Goal: Information Seeking & Learning: Learn about a topic

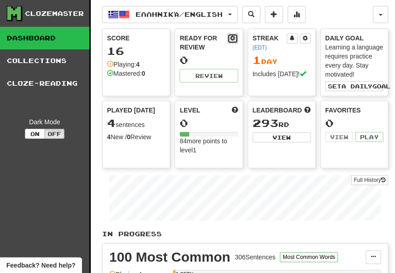
click at [235, 41] on span at bounding box center [232, 37] width 5 height 5
select select "*"
select select "**"
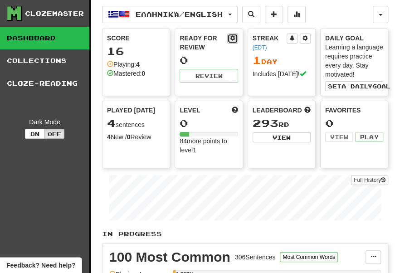
select select "***"
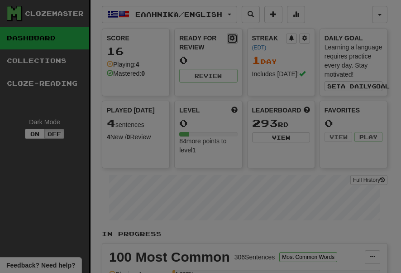
type input "**"
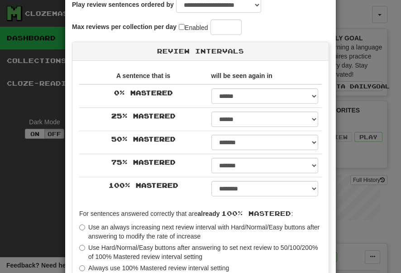
scroll to position [95, 0]
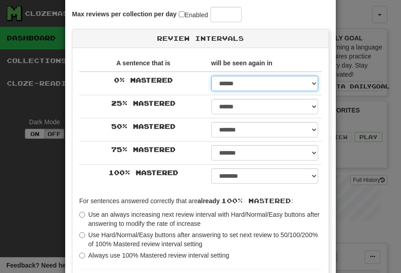
click at [229, 85] on select "****** ****** ****** ****** ****** ****** ****** ****** ****** ******* ******* …" at bounding box center [265, 83] width 107 height 15
click at [308, 81] on select "****** ****** ****** ****** ****** ****** ****** ****** ****** ******* ******* …" at bounding box center [265, 83] width 107 height 15
select select "**"
click at [212, 76] on select "****** ****** ****** ****** ****** ****** ****** ****** ****** ******* ******* …" at bounding box center [265, 83] width 107 height 15
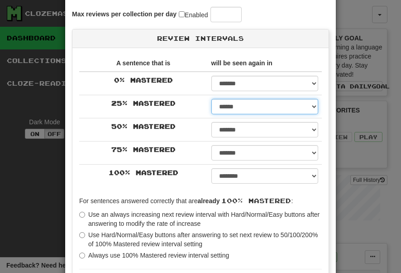
click at [241, 110] on select "****** ****** ****** ****** ****** ****** ****** ****** ****** ******* ******* …" at bounding box center [265, 106] width 107 height 15
select select "**"
click at [212, 99] on select "****** ****** ****** ****** ****** ****** ****** ****** ****** ******* ******* …" at bounding box center [265, 106] width 107 height 15
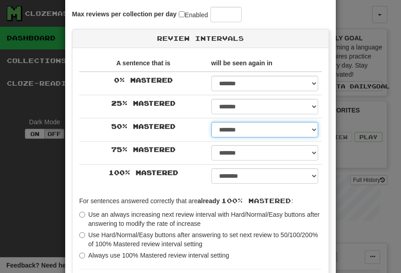
drag, startPoint x: 230, startPoint y: 135, endPoint x: 221, endPoint y: 114, distance: 23.1
click at [221, 114] on tbody "0 % Mastered ****** ****** ****** ****** ****** ****** ****** ****** ****** ***…" at bounding box center [200, 130] width 243 height 116
select select "**"
click at [212, 122] on select "****** ****** ****** ****** ****** ****** ****** ****** ****** ******* ******* …" at bounding box center [265, 129] width 107 height 15
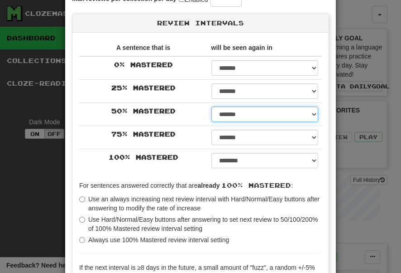
scroll to position [113, 0]
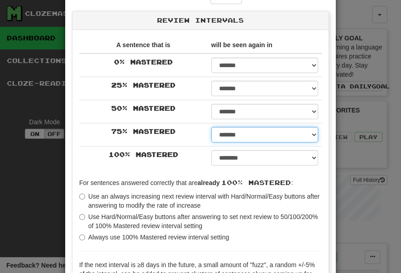
click at [264, 139] on select "****** ****** ****** ****** ****** ****** ****** ****** ****** ******* ******* …" at bounding box center [265, 134] width 107 height 15
select select "**"
click at [212, 127] on select "****** ****** ****** ****** ****** ****** ****** ****** ****** ******* ******* …" at bounding box center [265, 134] width 107 height 15
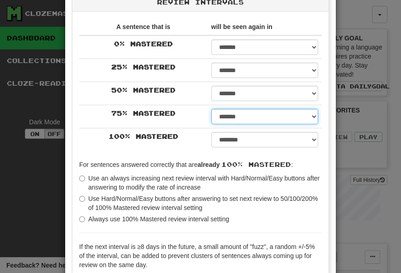
scroll to position [132, 0]
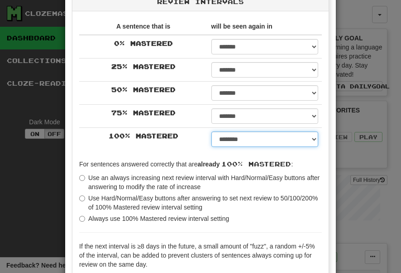
click at [237, 140] on select "****** ****** ****** ****** ****** ****** ****** ****** ****** ******* ******* …" at bounding box center [265, 138] width 107 height 15
select select "***"
click at [212, 131] on select "****** ****** ****** ****** ****** ****** ****** ****** ****** ******* ******* …" at bounding box center [265, 138] width 107 height 15
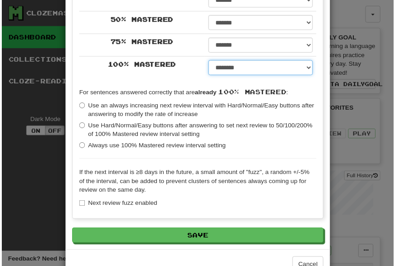
scroll to position [226, 0]
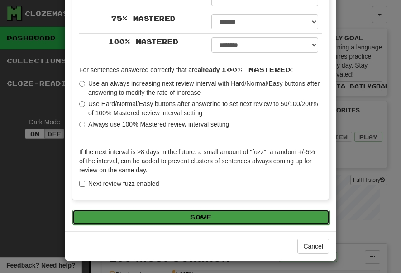
click at [217, 217] on button "Save" at bounding box center [201, 216] width 257 height 15
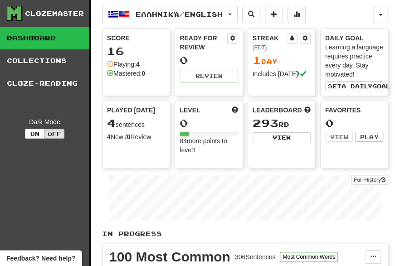
scroll to position [0, 1]
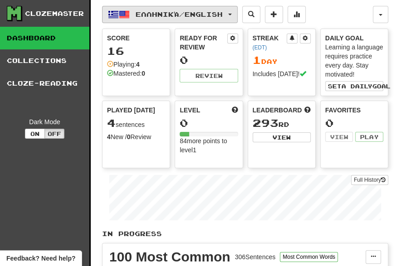
click at [143, 13] on span "Ελληνικά / English" at bounding box center [178, 14] width 87 height 8
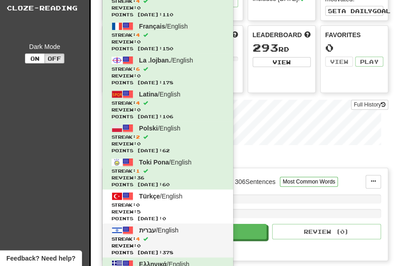
scroll to position [0, 16]
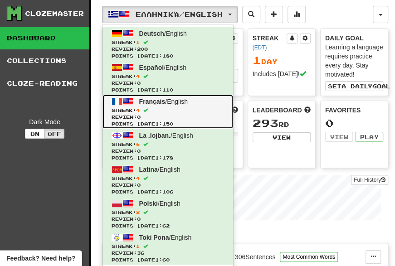
click at [121, 113] on span "Streak: 4" at bounding box center [167, 110] width 112 height 7
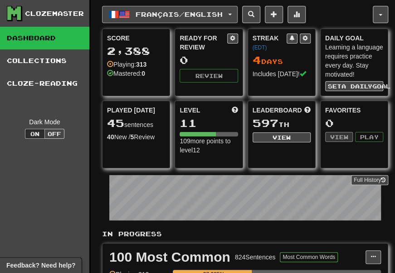
click at [158, 15] on span "Français / English" at bounding box center [178, 14] width 87 height 8
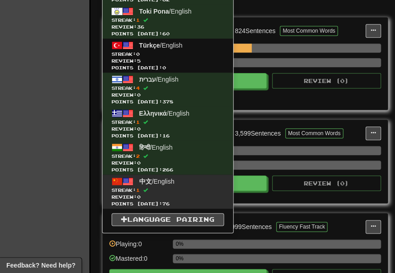
scroll to position [224, 0]
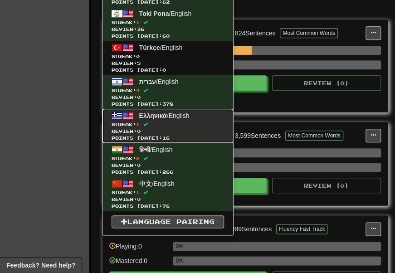
click at [165, 121] on span "Streak: 1" at bounding box center [167, 124] width 112 height 7
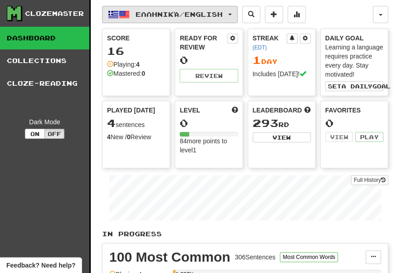
click at [166, 11] on span "Ελληνικά / English" at bounding box center [178, 14] width 87 height 8
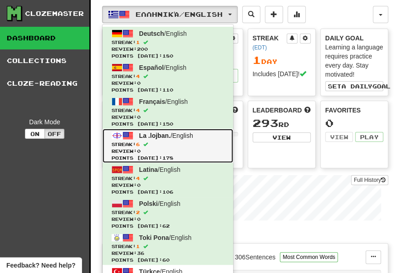
click at [179, 140] on link "La .lojban. / English Streak: 6 Review: 0 Points today: 178" at bounding box center [167, 146] width 131 height 34
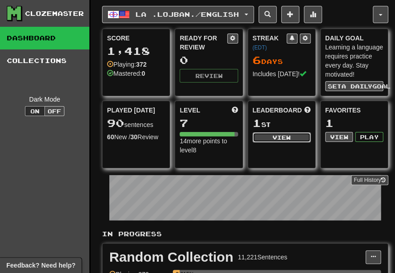
click at [271, 135] on button "View" at bounding box center [281, 137] width 58 height 10
select select "**********"
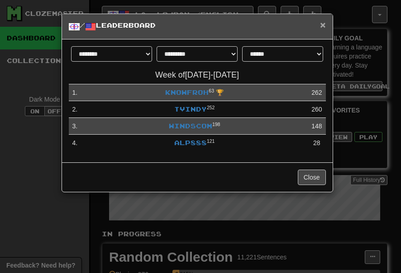
click at [321, 23] on span "×" at bounding box center [322, 24] width 5 height 10
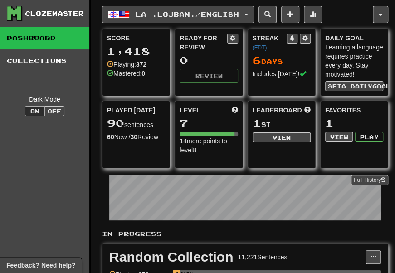
click at [174, 12] on span "La .lojban. / English" at bounding box center [186, 14] width 103 height 8
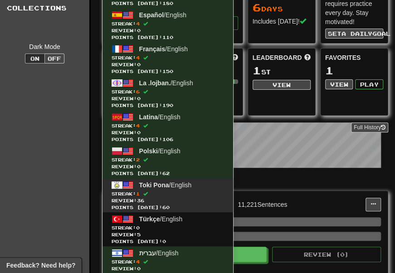
scroll to position [58, 0]
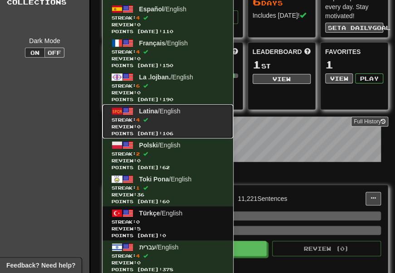
click at [175, 118] on span "Streak: 4" at bounding box center [167, 119] width 112 height 7
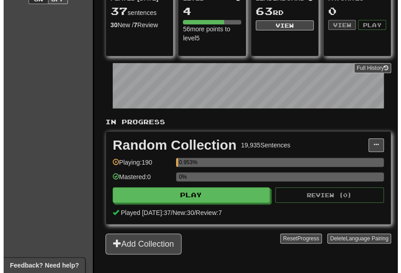
scroll to position [116, 0]
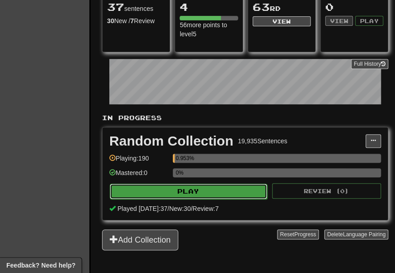
click at [163, 195] on button "Play" at bounding box center [188, 191] width 157 height 15
select select "**"
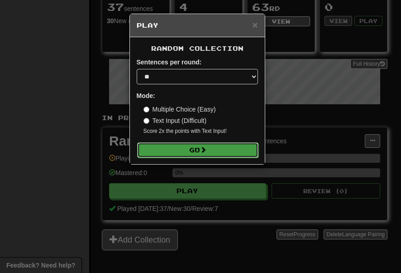
click at [194, 146] on button "Go" at bounding box center [197, 149] width 121 height 15
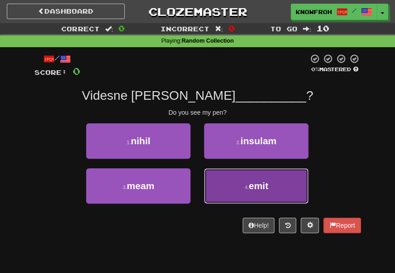
click at [225, 184] on button "4 . emit" at bounding box center [256, 185] width 104 height 35
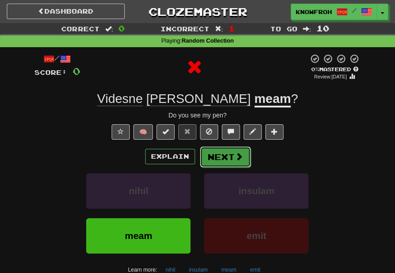
click at [213, 159] on button "Next" at bounding box center [225, 156] width 51 height 21
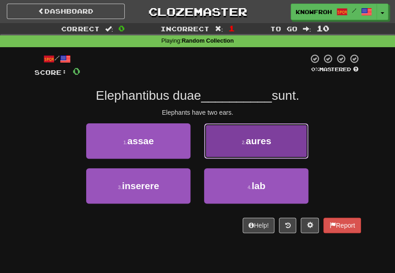
click at [219, 146] on button "2 . aures" at bounding box center [256, 140] width 104 height 35
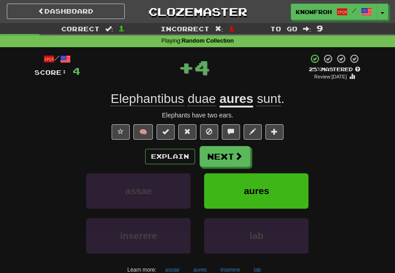
click at [238, 103] on u "aures" at bounding box center [236, 100] width 34 height 16
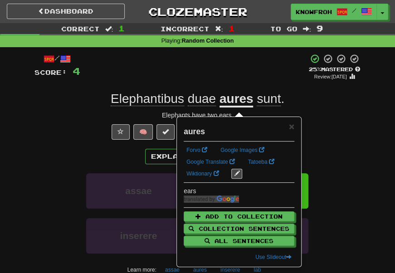
click at [228, 73] on div "+ 4" at bounding box center [194, 67] width 228 height 28
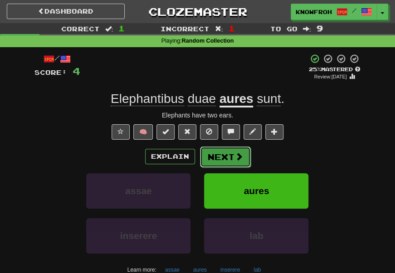
click at [219, 152] on button "Next" at bounding box center [225, 156] width 51 height 21
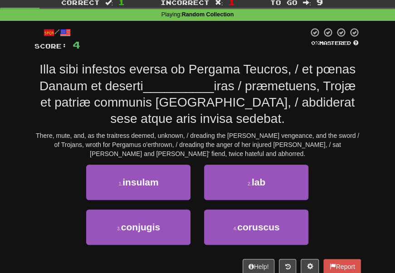
scroll to position [35, 0]
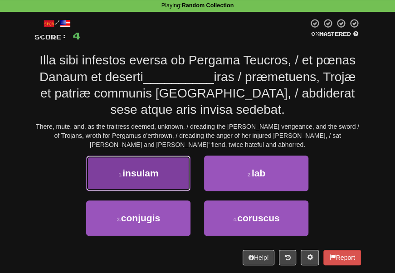
click at [188, 177] on button "1 . insulam" at bounding box center [138, 172] width 104 height 35
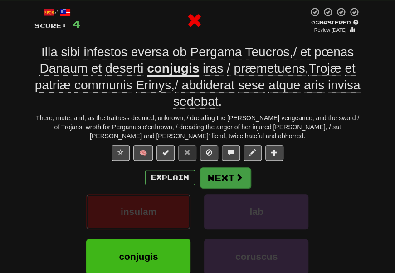
scroll to position [47, 0]
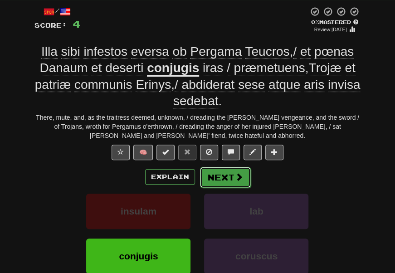
click at [245, 170] on button "Next" at bounding box center [225, 177] width 51 height 21
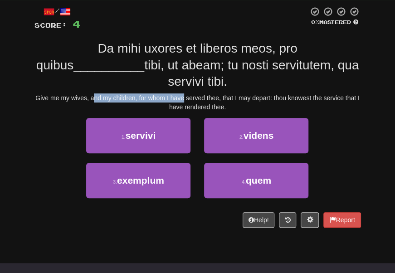
drag, startPoint x: 104, startPoint y: 84, endPoint x: 204, endPoint y: 84, distance: 100.1
click at [204, 93] on div "Give me my wives, and my children, for whom I have served thee, that I may depa…" at bounding box center [197, 102] width 326 height 18
click at [190, 93] on div "Give me my wives, and my children, for whom I have served thee, that I may depa…" at bounding box center [197, 102] width 326 height 18
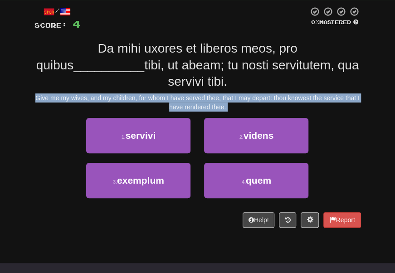
click at [190, 93] on div "Give me my wives, and my children, for whom I have served thee, that I may depa…" at bounding box center [197, 102] width 326 height 18
click at [182, 93] on div "Give me my wives, and my children, for whom I have served thee, that I may depa…" at bounding box center [197, 102] width 326 height 18
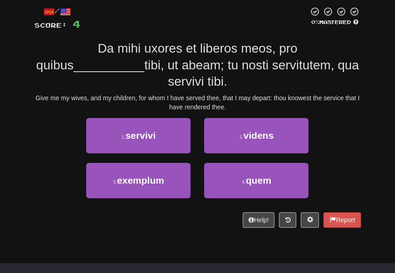
click at [153, 40] on div "/ Score: 4 0 % Mastered Da mihi uxores et liberos meos, pro quibus __________ t…" at bounding box center [197, 117] width 326 height 222
drag, startPoint x: 153, startPoint y: 40, endPoint x: 219, endPoint y: 48, distance: 66.6
click at [219, 48] on div "/ Score: 4 0 % Mastered Da mihi uxores et liberos meos, pro quibus __________ t…" at bounding box center [197, 117] width 326 height 222
click at [219, 48] on span "Da mihi uxores et liberos meos, pro quibus" at bounding box center [166, 56] width 261 height 30
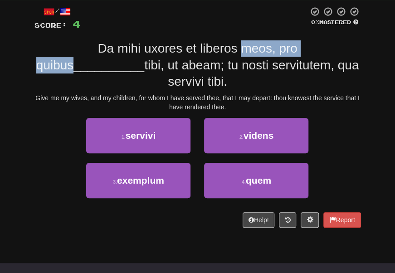
drag, startPoint x: 219, startPoint y: 48, endPoint x: 258, endPoint y: 53, distance: 39.3
click at [258, 53] on span "Da mihi uxores et liberos meos, pro quibus" at bounding box center [166, 56] width 261 height 30
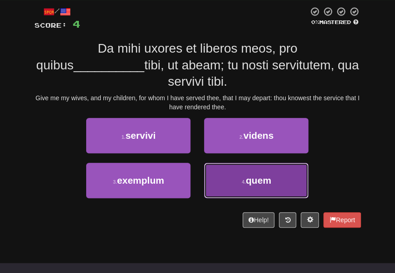
click at [213, 163] on button "4 . quem" at bounding box center [256, 180] width 104 height 35
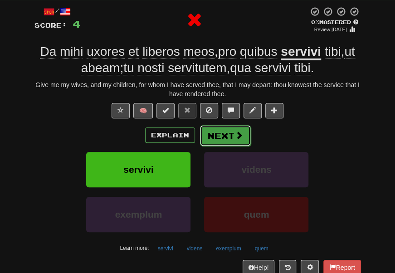
click at [223, 132] on button "Next" at bounding box center [225, 135] width 51 height 21
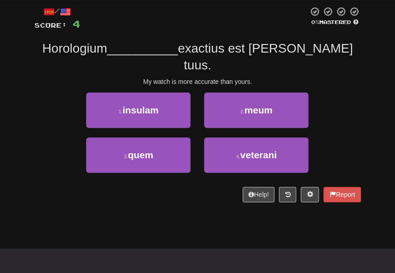
click at [161, 77] on div "My watch is more accurate than yours." at bounding box center [197, 81] width 326 height 9
drag, startPoint x: 161, startPoint y: 61, endPoint x: 204, endPoint y: 66, distance: 43.3
click at [204, 77] on div "My watch is more accurate than yours." at bounding box center [197, 81] width 326 height 9
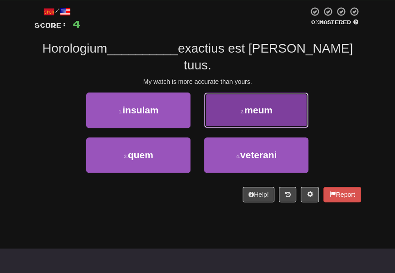
click at [236, 92] on button "2 . meum" at bounding box center [256, 109] width 104 height 35
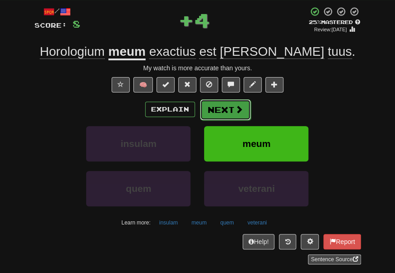
click at [225, 115] on button "Next" at bounding box center [225, 109] width 51 height 21
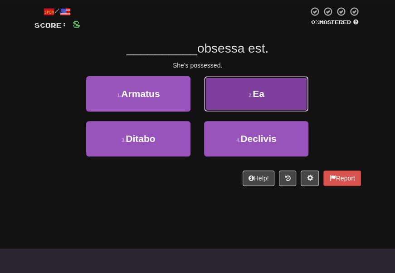
click at [222, 100] on button "2 . Ea" at bounding box center [256, 93] width 104 height 35
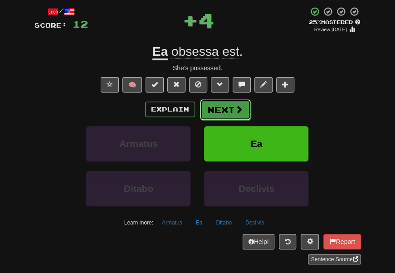
click at [217, 106] on button "Next" at bounding box center [225, 109] width 51 height 21
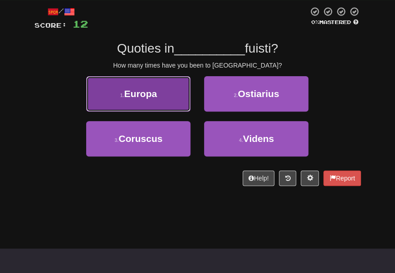
click at [172, 94] on button "1 . Europa" at bounding box center [138, 93] width 104 height 35
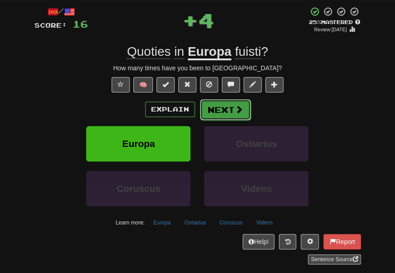
click at [229, 111] on button "Next" at bounding box center [225, 109] width 51 height 21
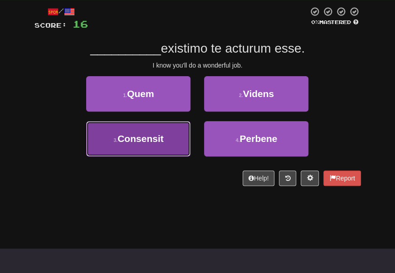
click at [170, 123] on button "3 . Consensit" at bounding box center [138, 138] width 104 height 35
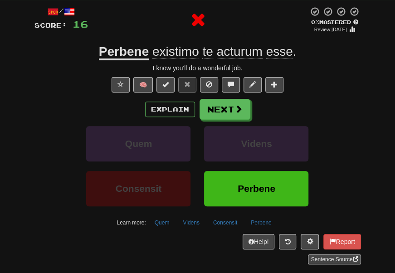
click at [123, 52] on u "Perbene" at bounding box center [124, 52] width 50 height 16
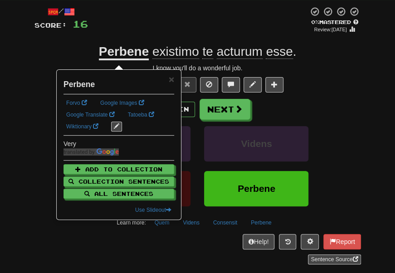
click at [133, 17] on div at bounding box center [198, 20] width 220 height 28
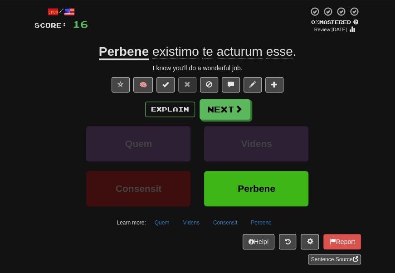
click at [166, 52] on span "existimo" at bounding box center [175, 51] width 47 height 15
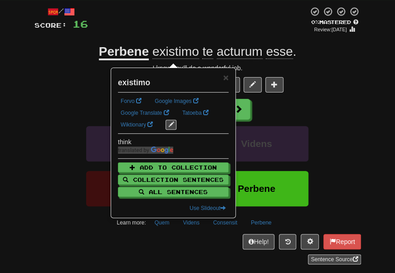
click at [164, 30] on div at bounding box center [198, 20] width 220 height 28
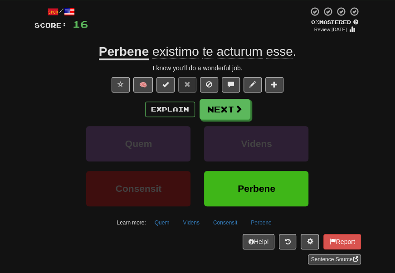
click at [287, 50] on span "esse" at bounding box center [279, 51] width 27 height 15
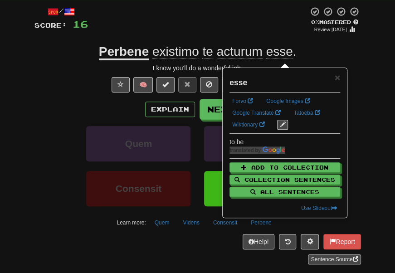
click at [266, 8] on div at bounding box center [198, 20] width 220 height 28
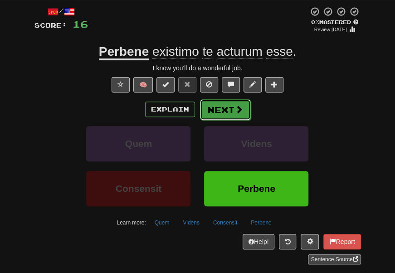
click at [222, 111] on button "Next" at bounding box center [225, 109] width 51 height 21
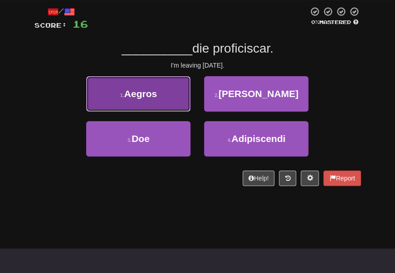
click at [187, 97] on button "1 . Aegros" at bounding box center [138, 93] width 104 height 35
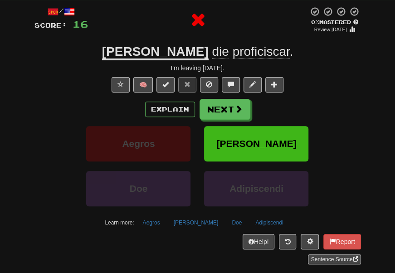
click at [154, 53] on u "Solis" at bounding box center [155, 52] width 106 height 16
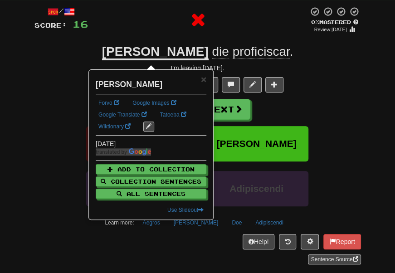
click at [148, 30] on div at bounding box center [198, 19] width 220 height 27
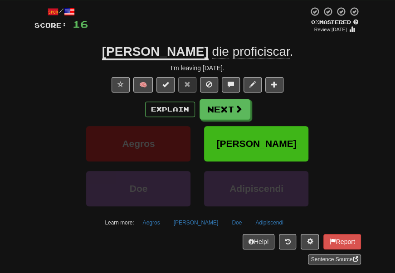
click at [232, 59] on span "proficiscar" at bounding box center [260, 51] width 57 height 15
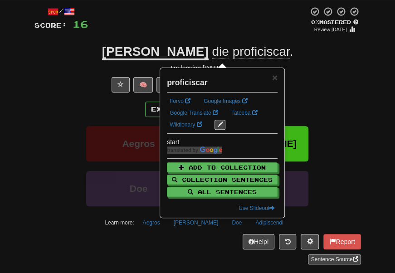
click at [216, 34] on div at bounding box center [198, 20] width 220 height 28
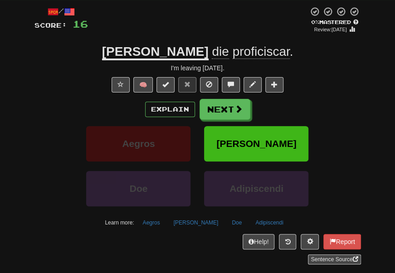
click at [227, 100] on div "/ Score: 16 0 % Mastered Review: 2025-10-01 Solis die proficiscar . I'm leaving…" at bounding box center [197, 135] width 326 height 258
click at [227, 102] on div "Explain Next" at bounding box center [197, 109] width 326 height 21
click at [213, 120] on button "Next" at bounding box center [225, 109] width 51 height 21
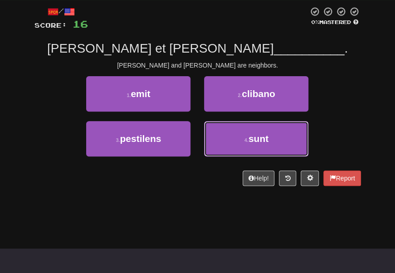
click at [213, 121] on button "4 . sunt" at bounding box center [256, 138] width 104 height 35
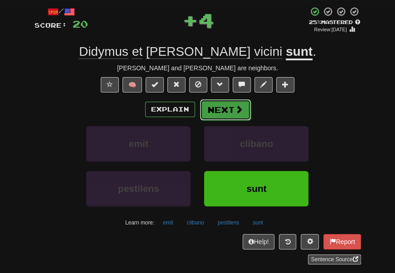
click at [221, 111] on button "Next" at bounding box center [225, 109] width 51 height 21
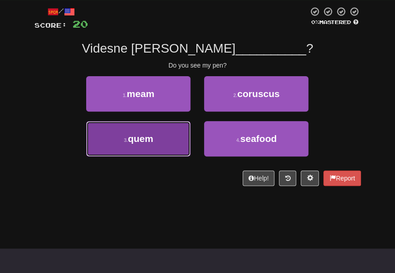
click at [186, 130] on button "3 . quem" at bounding box center [138, 138] width 104 height 35
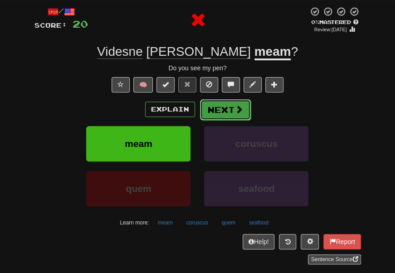
click at [227, 105] on button "Next" at bounding box center [225, 109] width 51 height 21
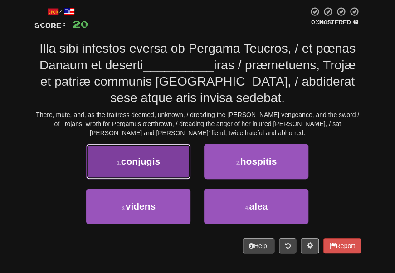
click at [170, 166] on button "1 . conjugis" at bounding box center [138, 161] width 104 height 35
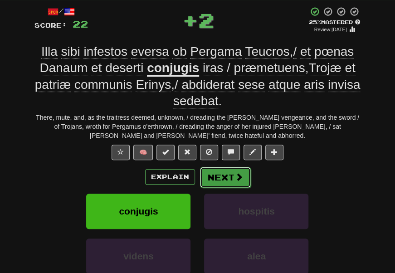
click at [218, 175] on button "Next" at bounding box center [225, 177] width 51 height 21
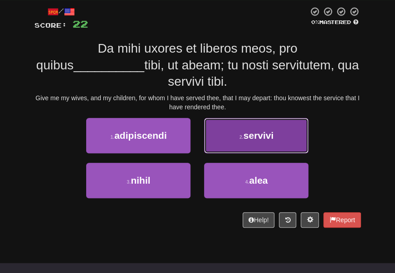
click at [225, 127] on button "2 . servivi" at bounding box center [256, 135] width 104 height 35
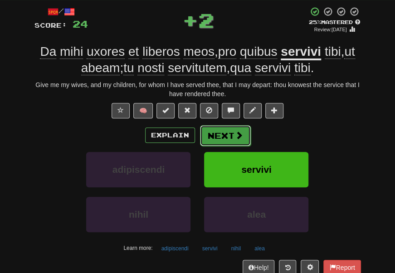
click at [232, 136] on button "Next" at bounding box center [225, 135] width 51 height 21
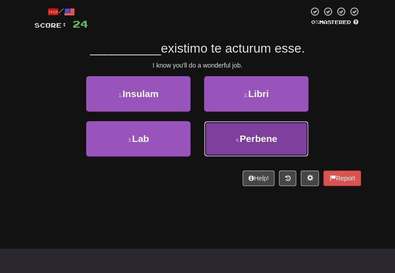
click at [214, 128] on button "4 . Perbene" at bounding box center [256, 138] width 104 height 35
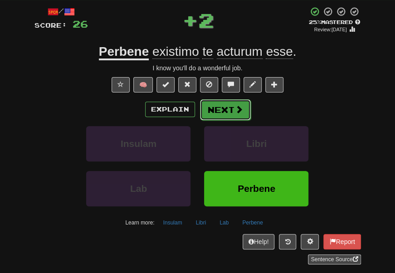
click at [231, 108] on button "Next" at bounding box center [225, 109] width 51 height 21
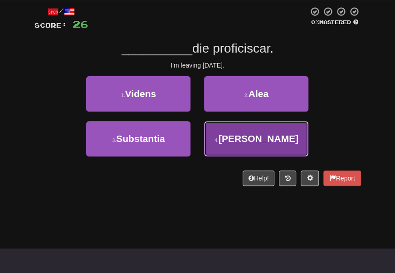
click at [213, 133] on button "4 . Solis" at bounding box center [256, 138] width 104 height 35
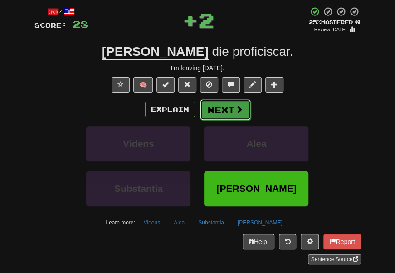
click at [221, 107] on button "Next" at bounding box center [225, 109] width 51 height 21
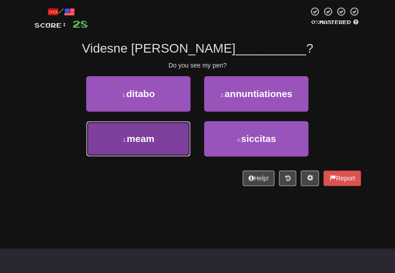
click at [184, 129] on button "3 . meam" at bounding box center [138, 138] width 104 height 35
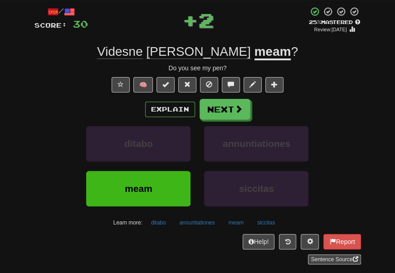
click at [255, 58] on u "meam" at bounding box center [272, 52] width 37 height 16
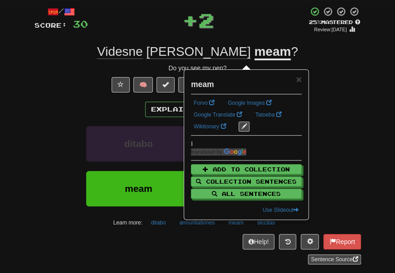
click at [245, 33] on div "+ 2" at bounding box center [198, 19] width 220 height 27
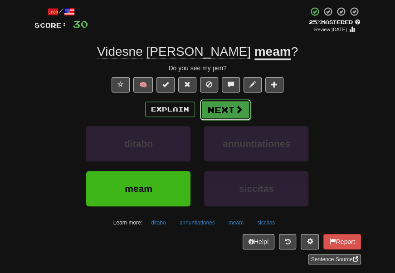
click at [209, 102] on button "Next" at bounding box center [225, 109] width 51 height 21
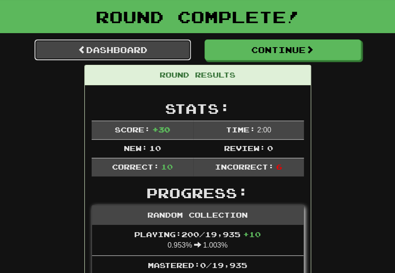
click at [163, 48] on link "Dashboard" at bounding box center [112, 49] width 156 height 21
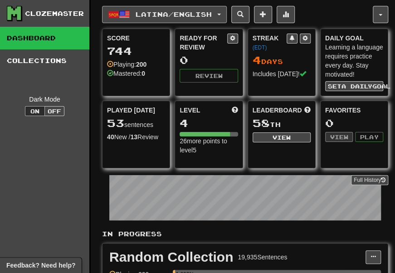
click at [142, 14] on span "Latina / English" at bounding box center [173, 14] width 76 height 8
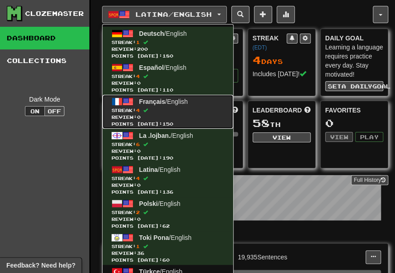
click at [164, 98] on span "Français" at bounding box center [152, 101] width 26 height 7
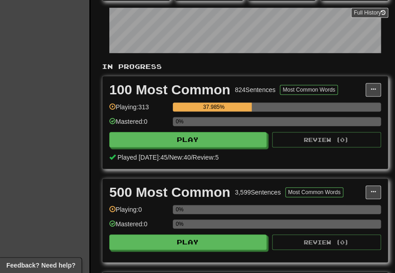
scroll to position [190, 0]
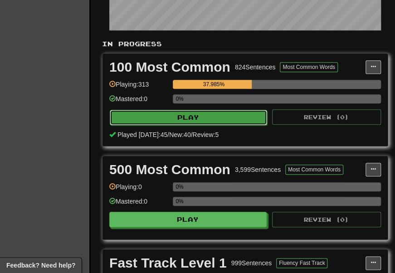
click at [189, 114] on button "Play" at bounding box center [188, 117] width 157 height 15
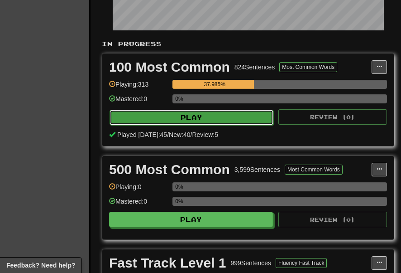
select select "**"
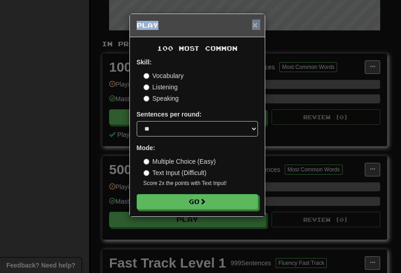
click at [254, 23] on div "× Play" at bounding box center [197, 25] width 135 height 23
click at [254, 23] on span "×" at bounding box center [254, 24] width 5 height 10
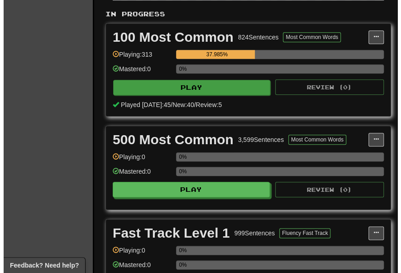
scroll to position [215, 0]
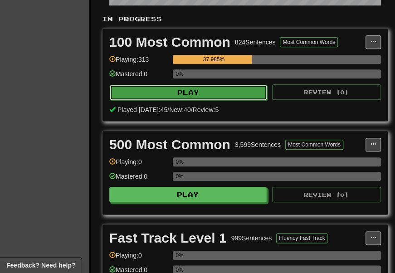
click at [185, 92] on button "Play" at bounding box center [188, 92] width 157 height 15
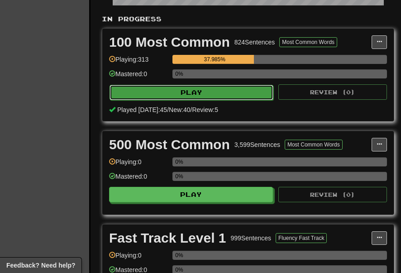
select select "**"
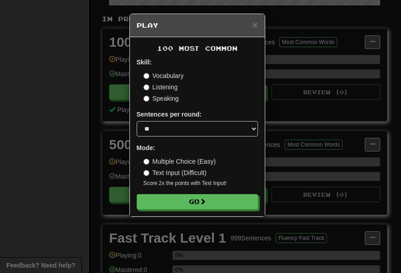
click at [169, 91] on label "Listening" at bounding box center [161, 86] width 34 height 9
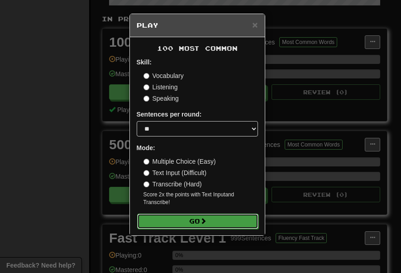
click at [179, 229] on button "Go" at bounding box center [197, 220] width 121 height 15
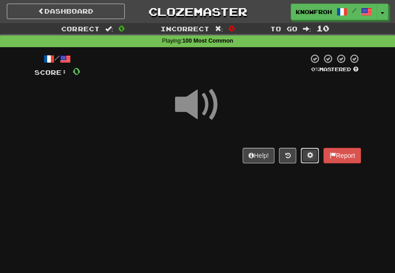
click at [304, 153] on button at bounding box center [309, 155] width 18 height 15
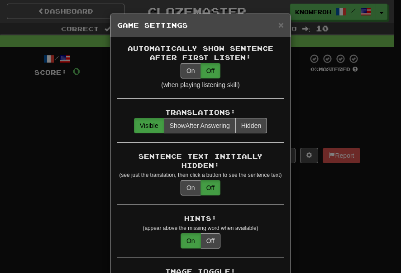
scroll to position [0, 0]
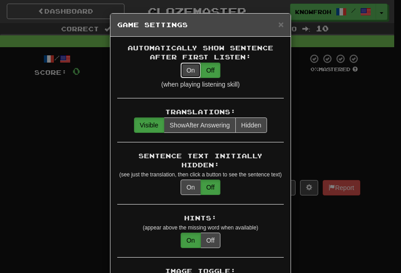
click at [194, 63] on button "On" at bounding box center [191, 70] width 20 height 15
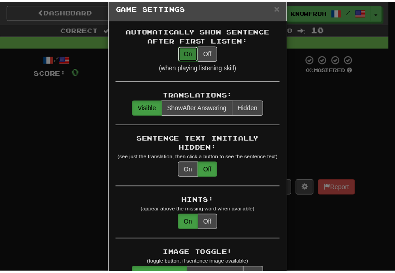
scroll to position [2, 0]
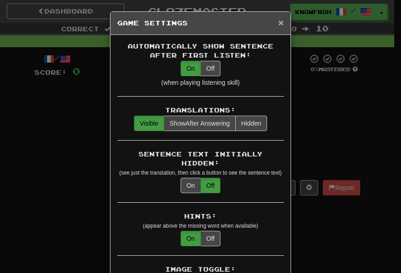
click at [279, 22] on span "×" at bounding box center [281, 22] width 5 height 10
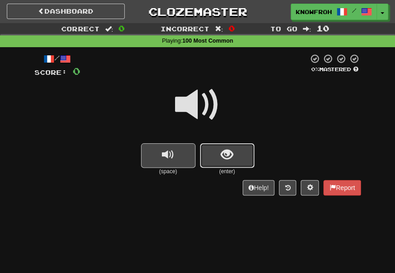
click at [222, 161] on span "show sentence" at bounding box center [227, 155] width 12 height 12
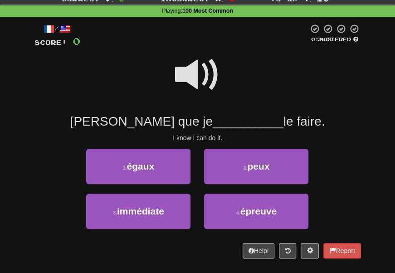
scroll to position [30, 0]
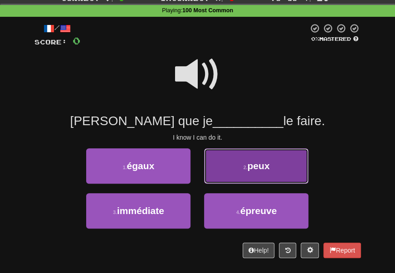
click at [226, 160] on button "2 . peux" at bounding box center [256, 165] width 104 height 35
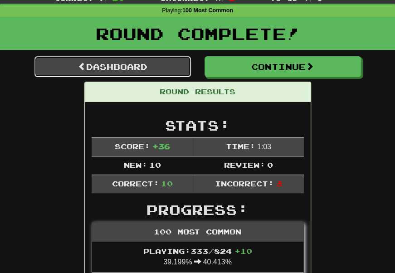
click at [145, 68] on link "Dashboard" at bounding box center [112, 66] width 156 height 21
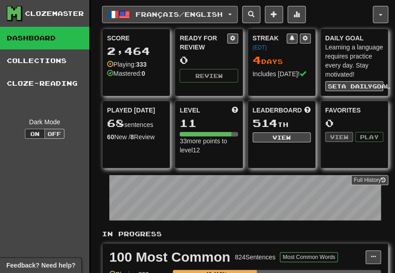
click at [140, 15] on span "Français / English" at bounding box center [178, 14] width 87 height 8
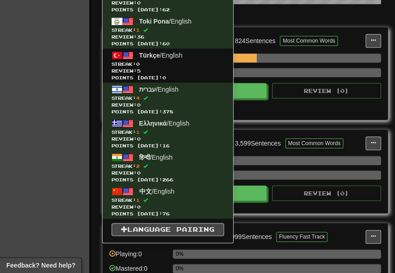
scroll to position [217, 0]
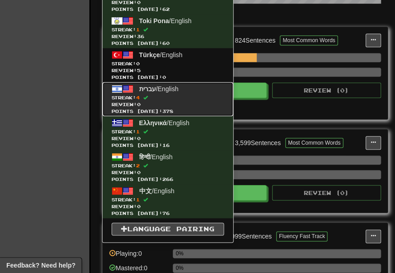
click at [177, 97] on span "Streak: 4" at bounding box center [167, 97] width 112 height 7
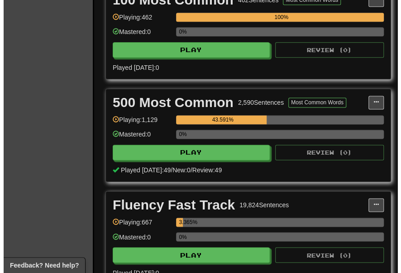
scroll to position [371, 0]
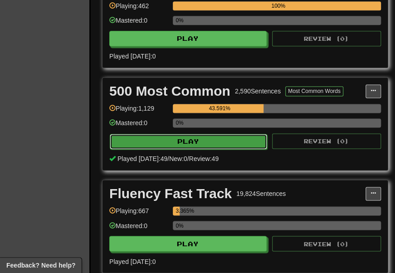
click at [201, 149] on button "Play" at bounding box center [188, 141] width 157 height 15
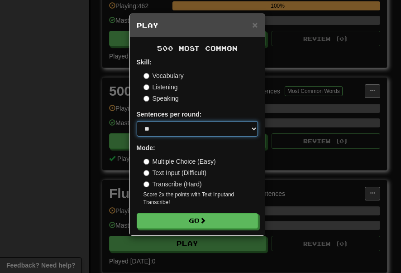
click at [178, 131] on select "* ** ** ** ** ** *** ********" at bounding box center [197, 128] width 121 height 15
select select "**"
click at [137, 121] on select "* ** ** ** ** ** *** ********" at bounding box center [197, 128] width 121 height 15
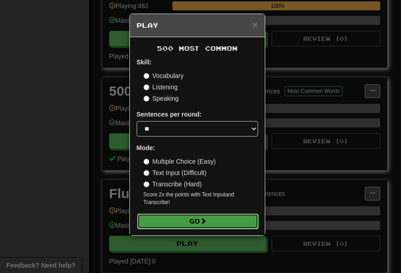
click at [176, 229] on button "Go" at bounding box center [197, 220] width 121 height 15
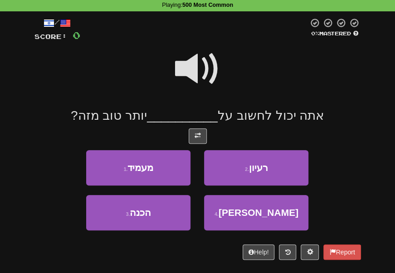
scroll to position [41, 0]
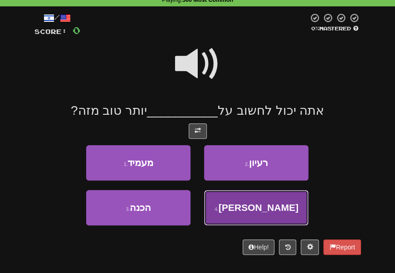
click at [236, 207] on button "4 . יש" at bounding box center [256, 207] width 104 height 35
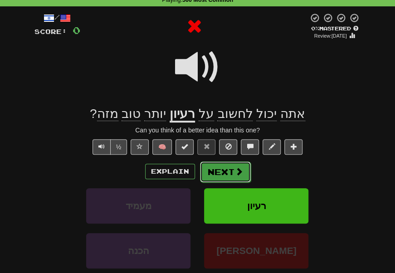
click at [231, 175] on button "Next" at bounding box center [225, 171] width 51 height 21
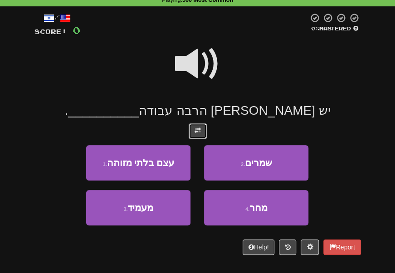
click at [206, 126] on button at bounding box center [198, 130] width 18 height 15
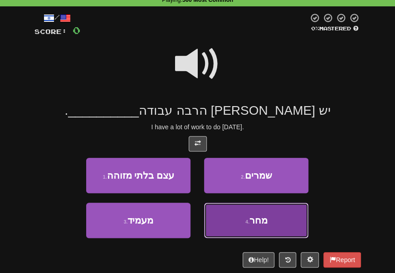
click at [258, 206] on button "4 . מחר" at bounding box center [256, 220] width 104 height 35
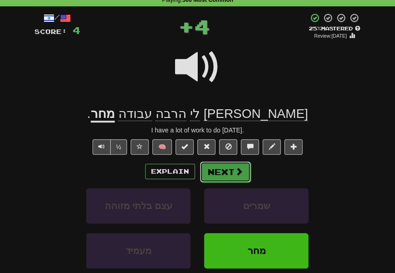
click at [229, 174] on button "Next" at bounding box center [225, 171] width 51 height 21
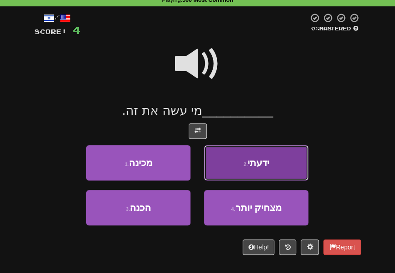
click at [224, 157] on button "2 . ידעתי" at bounding box center [256, 162] width 104 height 35
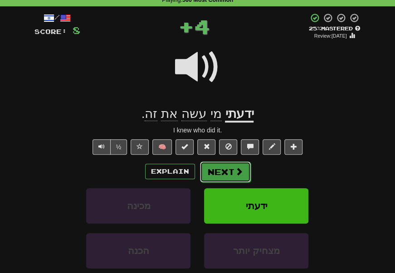
click at [227, 170] on button "Next" at bounding box center [225, 171] width 51 height 21
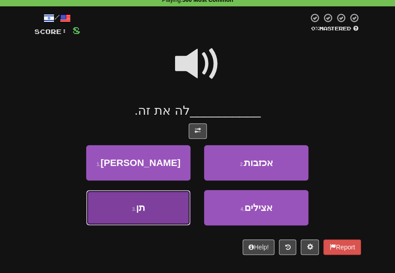
click at [129, 215] on button "3 . תן" at bounding box center [138, 207] width 104 height 35
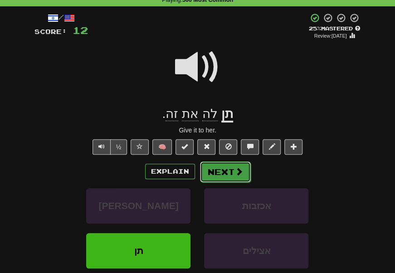
click at [241, 169] on button "Next" at bounding box center [225, 171] width 51 height 21
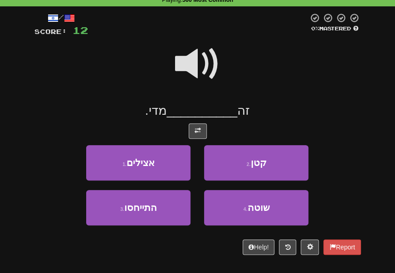
click at [205, 72] on span at bounding box center [197, 63] width 45 height 45
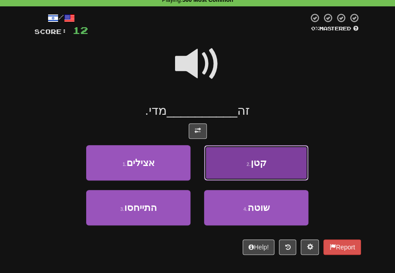
click at [247, 155] on button "2 . קטן" at bounding box center [256, 162] width 104 height 35
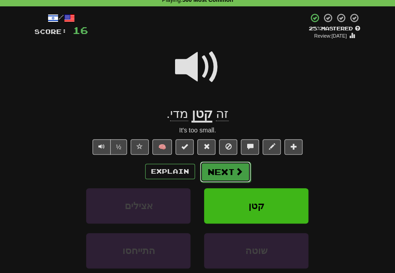
click at [237, 169] on span at bounding box center [239, 171] width 8 height 8
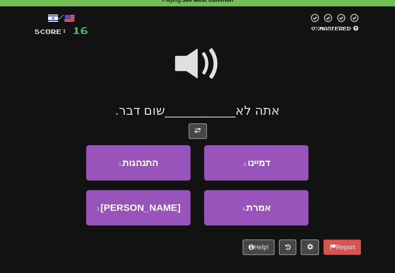
click at [211, 61] on span at bounding box center [197, 63] width 45 height 45
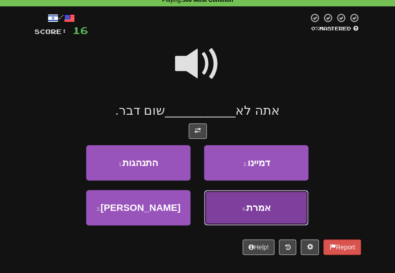
click at [231, 199] on button "4 . אמרת" at bounding box center [256, 207] width 104 height 35
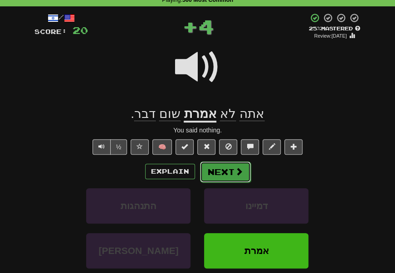
click at [227, 173] on button "Next" at bounding box center [225, 171] width 51 height 21
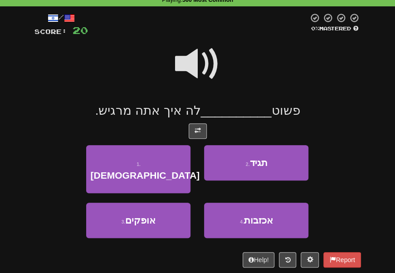
click at [210, 69] on span at bounding box center [197, 63] width 45 height 45
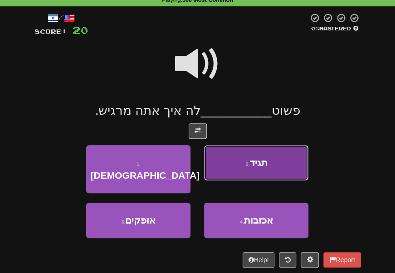
click at [230, 169] on button "2 . תגיד" at bounding box center [256, 162] width 104 height 35
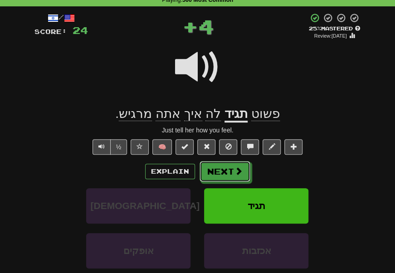
click at [230, 169] on button "Next" at bounding box center [224, 171] width 51 height 21
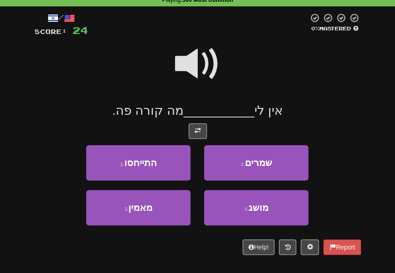
click at [200, 56] on span at bounding box center [197, 63] width 45 height 45
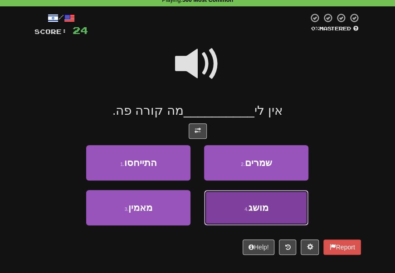
click at [254, 208] on span "מושג" at bounding box center [258, 207] width 20 height 10
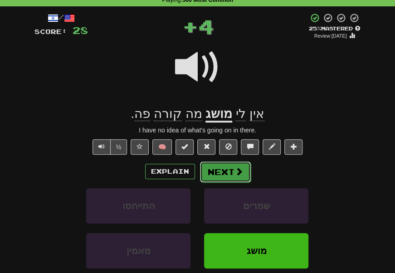
click at [238, 174] on span at bounding box center [239, 171] width 8 height 8
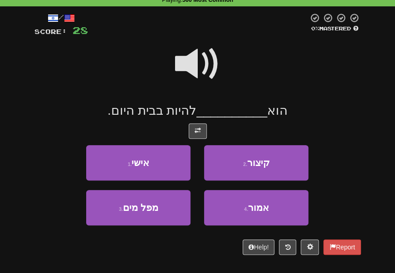
click at [192, 67] on span at bounding box center [197, 63] width 45 height 45
click at [208, 64] on span at bounding box center [197, 63] width 45 height 45
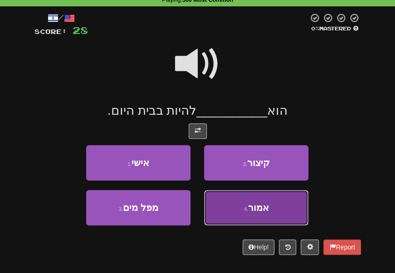
click at [250, 204] on span "אמור" at bounding box center [258, 207] width 21 height 10
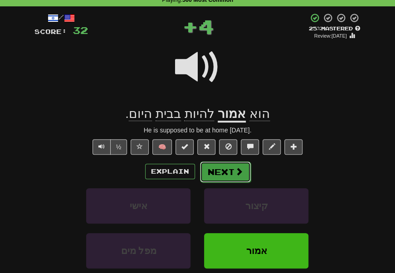
click at [243, 173] on button "Next" at bounding box center [225, 171] width 51 height 21
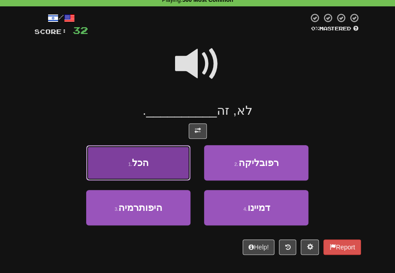
click at [161, 167] on button "1 . הכל" at bounding box center [138, 162] width 104 height 35
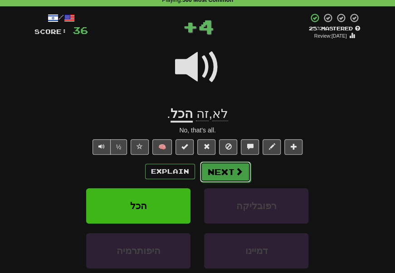
click at [216, 173] on button "Next" at bounding box center [225, 171] width 51 height 21
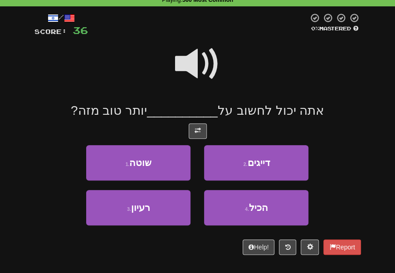
click at [210, 72] on span at bounding box center [197, 63] width 45 height 45
click at [195, 43] on span at bounding box center [197, 63] width 45 height 45
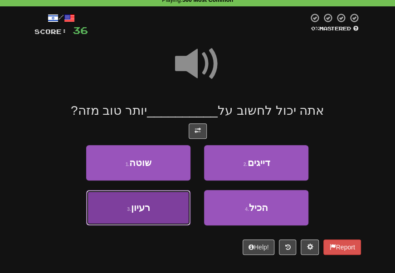
click at [158, 199] on button "3 . רעיון" at bounding box center [138, 207] width 104 height 35
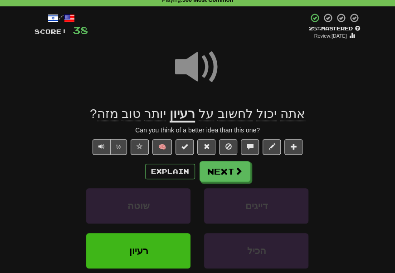
click at [177, 114] on u "רעיון" at bounding box center [181, 114] width 25 height 16
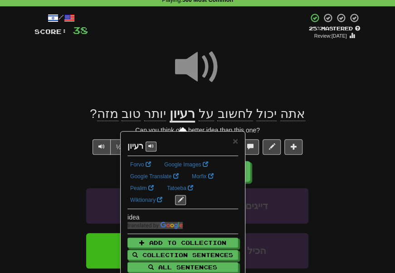
click at [147, 91] on div at bounding box center [197, 73] width 326 height 65
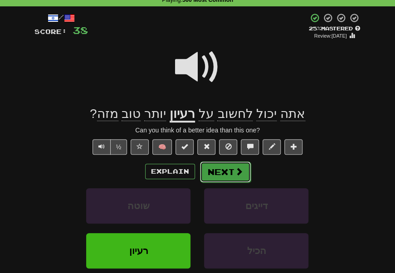
click at [213, 174] on button "Next" at bounding box center [225, 171] width 51 height 21
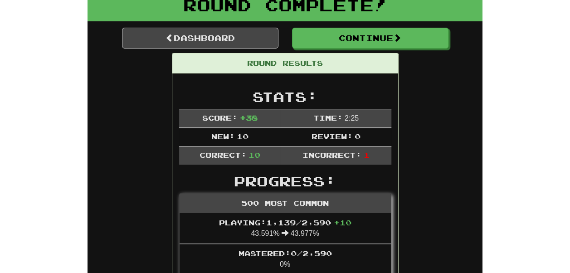
scroll to position [0, 0]
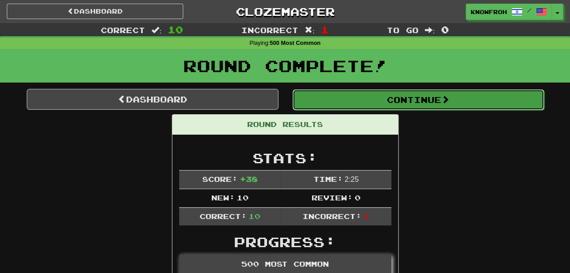
click at [324, 107] on button "Continue" at bounding box center [417, 99] width 251 height 21
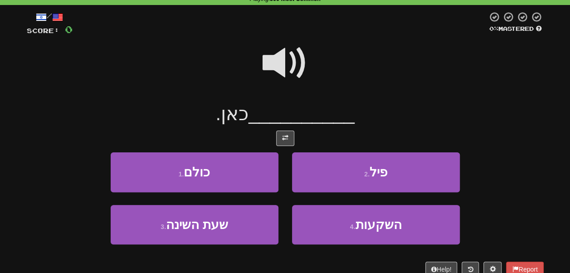
scroll to position [44, 0]
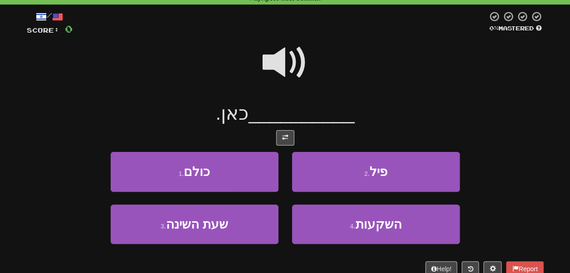
click at [278, 74] on span at bounding box center [284, 62] width 45 height 45
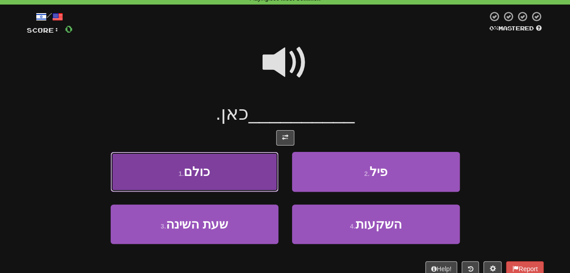
click at [229, 162] on button "1 . כולם" at bounding box center [195, 171] width 168 height 39
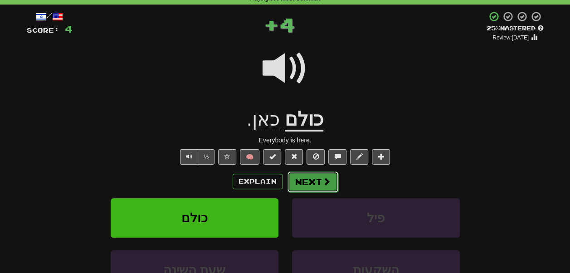
click at [299, 182] on button "Next" at bounding box center [312, 181] width 51 height 21
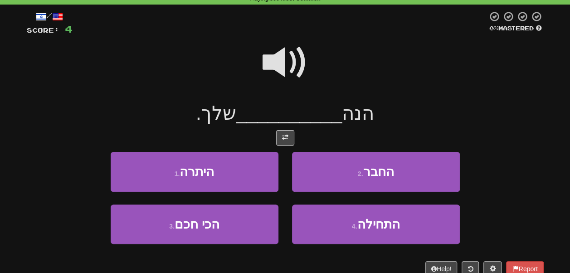
click at [291, 61] on span at bounding box center [284, 62] width 45 height 45
click at [277, 68] on span at bounding box center [284, 62] width 45 height 45
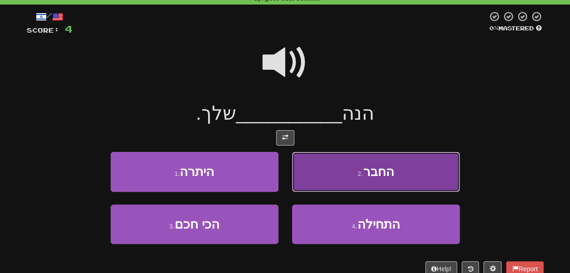
click at [339, 178] on button "2 . החבר" at bounding box center [376, 171] width 168 height 39
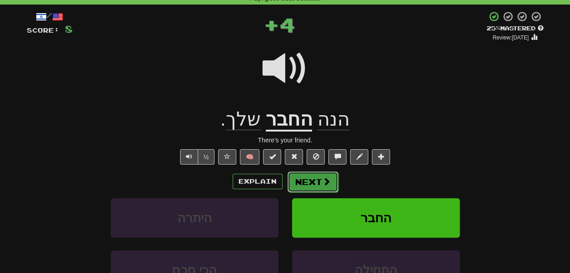
click at [319, 181] on button "Next" at bounding box center [312, 181] width 51 height 21
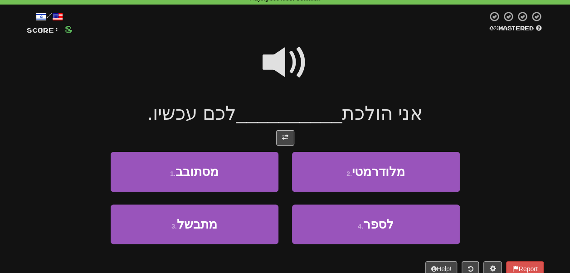
click at [290, 61] on span at bounding box center [284, 62] width 45 height 45
click at [292, 71] on span at bounding box center [284, 62] width 45 height 45
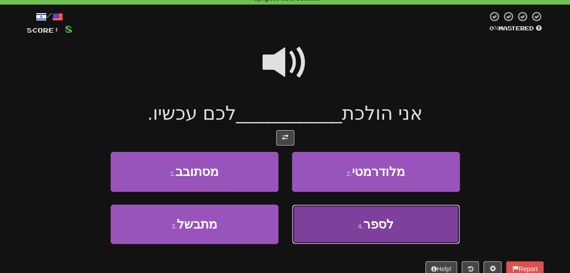
click at [302, 222] on button "4 . לספר" at bounding box center [376, 223] width 168 height 39
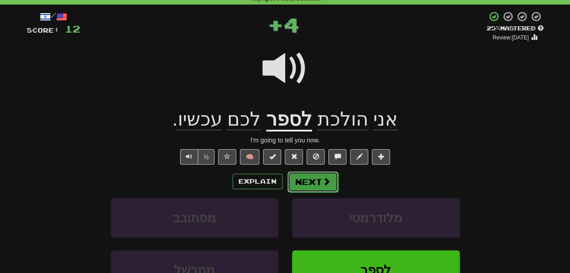
click at [310, 181] on button "Next" at bounding box center [312, 181] width 51 height 21
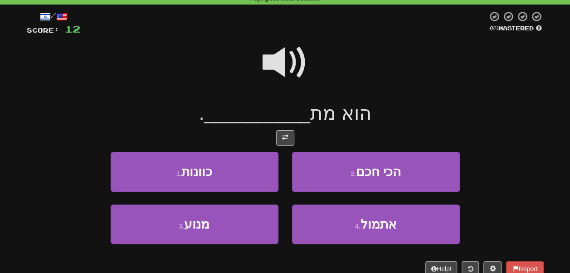
click at [297, 77] on span at bounding box center [284, 62] width 45 height 45
click at [292, 70] on span at bounding box center [284, 62] width 45 height 45
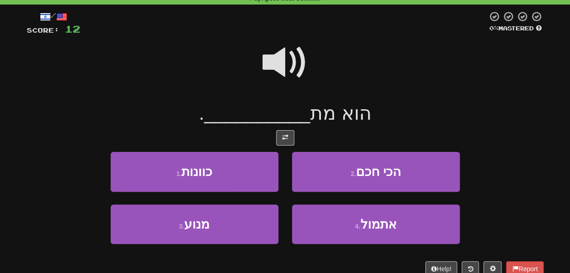
click at [277, 49] on span at bounding box center [284, 62] width 45 height 45
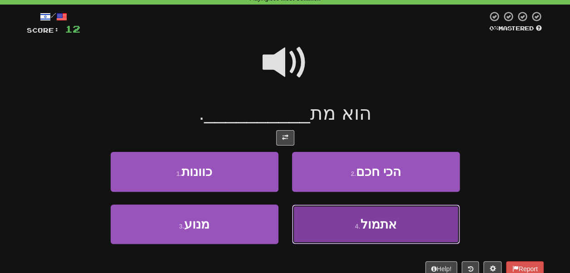
click at [394, 219] on button "4 . אתמול" at bounding box center [376, 223] width 168 height 39
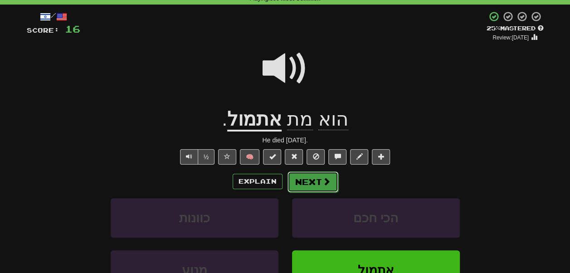
click at [307, 184] on button "Next" at bounding box center [312, 181] width 51 height 21
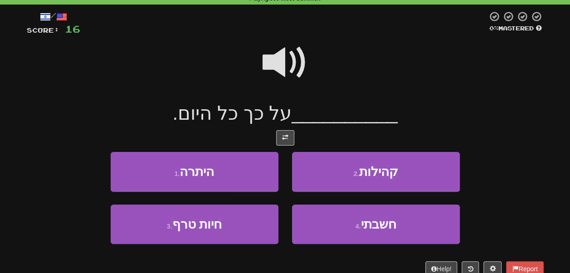
click at [283, 90] on div at bounding box center [285, 68] width 517 height 65
click at [289, 63] on span at bounding box center [284, 62] width 45 height 45
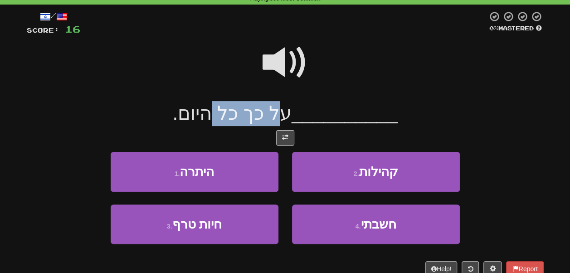
drag, startPoint x: 291, startPoint y: 105, endPoint x: 228, endPoint y: 113, distance: 63.0
click at [228, 113] on span "על כך כל היום." at bounding box center [231, 112] width 119 height 21
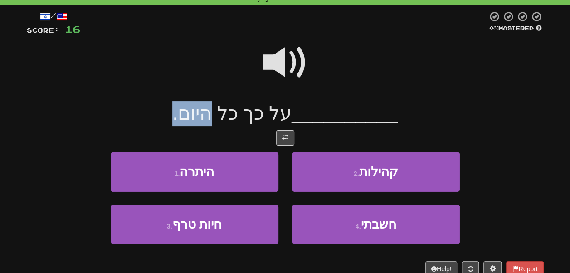
drag, startPoint x: 228, startPoint y: 113, endPoint x: 208, endPoint y: 112, distance: 20.0
click at [208, 112] on span "על כך כל היום." at bounding box center [231, 112] width 119 height 21
drag, startPoint x: 208, startPoint y: 112, endPoint x: 240, endPoint y: 113, distance: 31.3
click at [240, 113] on span "על כך כל היום." at bounding box center [231, 112] width 119 height 21
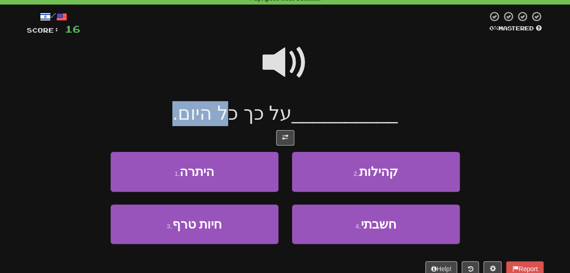
click at [240, 113] on span "על כך כל היום." at bounding box center [231, 112] width 119 height 21
drag, startPoint x: 240, startPoint y: 113, endPoint x: 199, endPoint y: 116, distance: 40.9
click at [199, 116] on span "על כך כל היום." at bounding box center [231, 112] width 119 height 21
drag, startPoint x: 199, startPoint y: 116, endPoint x: 241, endPoint y: 120, distance: 41.8
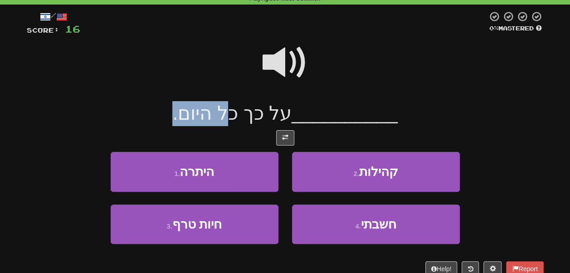
click at [241, 120] on span "על כך כל היום." at bounding box center [231, 112] width 119 height 21
click at [244, 120] on span "על כך כל היום." at bounding box center [231, 112] width 119 height 21
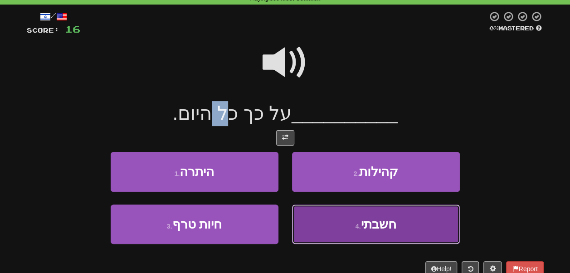
click at [394, 214] on button "4 . חשבתי" at bounding box center [376, 223] width 168 height 39
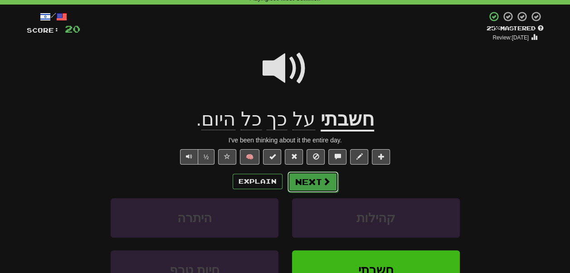
click at [322, 181] on span at bounding box center [326, 181] width 8 height 8
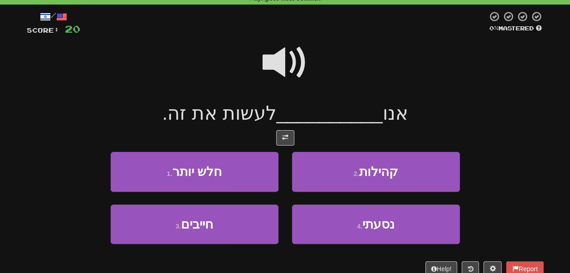
click at [307, 53] on span at bounding box center [284, 62] width 45 height 45
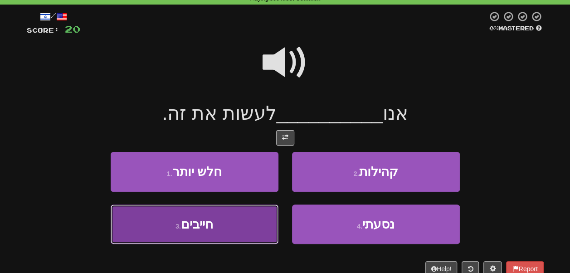
click at [159, 227] on button "3 . חייבים" at bounding box center [195, 223] width 168 height 39
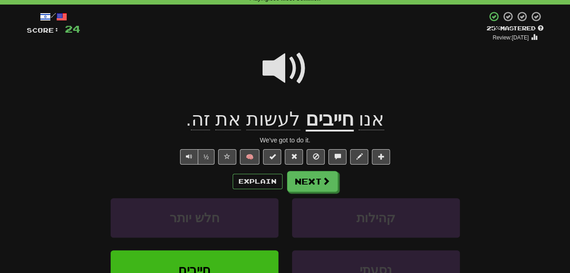
click at [324, 128] on u "חייבים" at bounding box center [329, 119] width 48 height 23
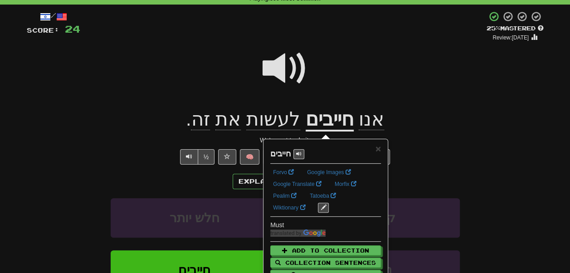
click at [358, 80] on div at bounding box center [285, 74] width 517 height 65
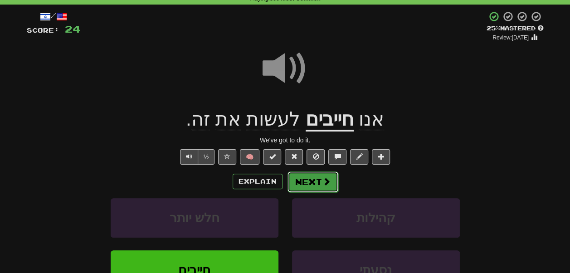
click at [300, 186] on button "Next" at bounding box center [312, 181] width 51 height 21
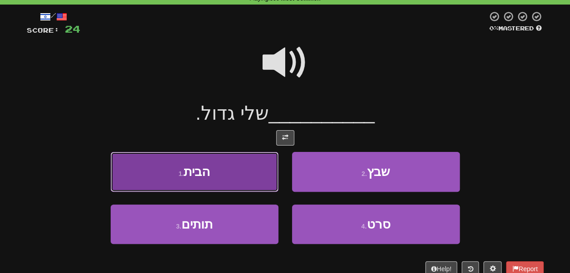
click at [229, 162] on button "1 . הבית" at bounding box center [195, 171] width 168 height 39
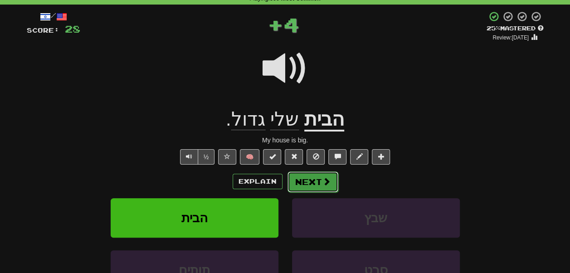
click at [291, 181] on button "Next" at bounding box center [312, 181] width 51 height 21
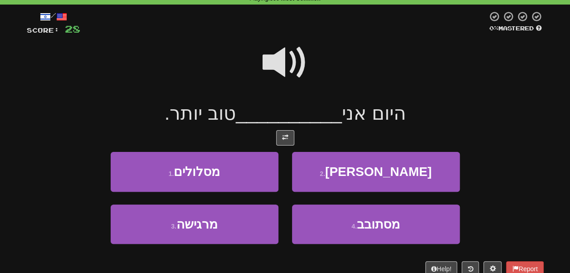
click at [277, 65] on span at bounding box center [284, 62] width 45 height 45
click at [291, 57] on span at bounding box center [284, 62] width 45 height 45
click at [290, 60] on span at bounding box center [284, 62] width 45 height 45
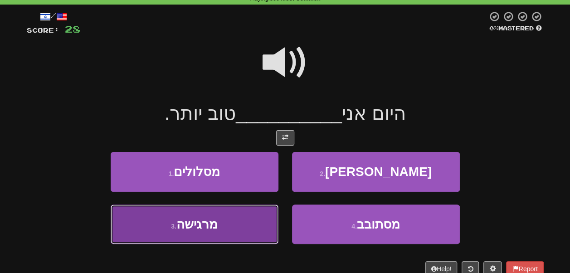
click at [218, 220] on button "3 . מרגישה" at bounding box center [195, 223] width 168 height 39
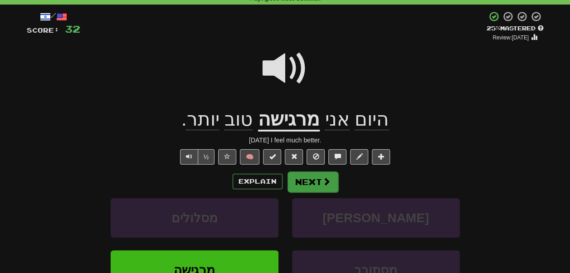
drag, startPoint x: 315, startPoint y: 170, endPoint x: 311, endPoint y: 175, distance: 6.4
click at [311, 175] on div "/ Score: 32 + 4 25 % Mastered Review: 2025-10-06 היום אני מרגישה טוב יותר . Tod…" at bounding box center [285, 180] width 517 height 339
click at [311, 175] on button "Next" at bounding box center [312, 181] width 51 height 21
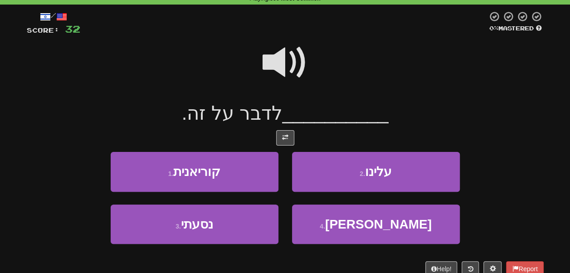
scroll to position [0, 0]
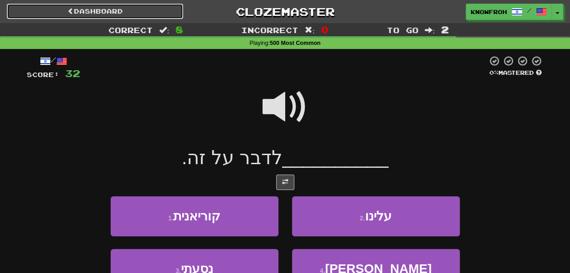
click at [129, 11] on link "Dashboard" at bounding box center [95, 11] width 176 height 15
